Goal: Task Accomplishment & Management: Complete application form

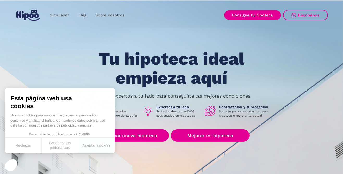
click at [134, 132] on link "Buscar nueva hipoteca" at bounding box center [130, 135] width 75 height 12
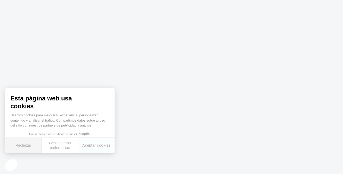
click at [21, 146] on button "Rechazar" at bounding box center [23, 145] width 36 height 15
